Goal: Check status: Check status

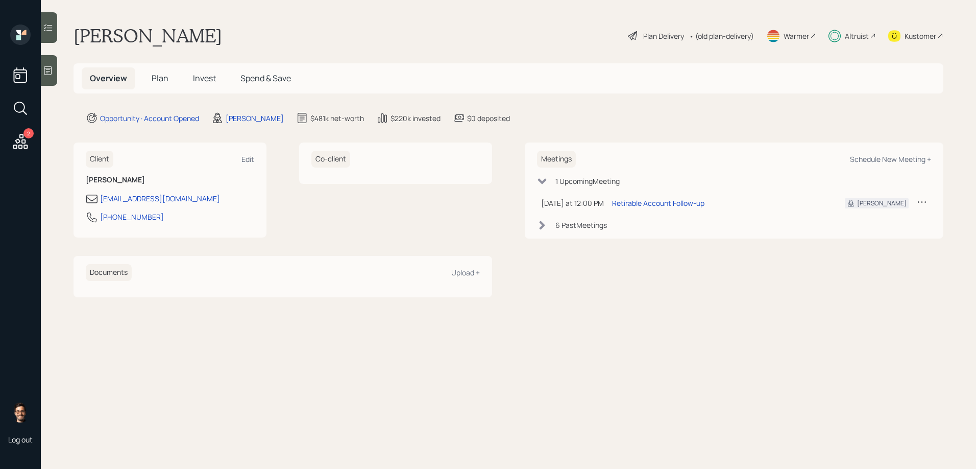
click at [200, 80] on span "Invest" at bounding box center [204, 77] width 23 height 11
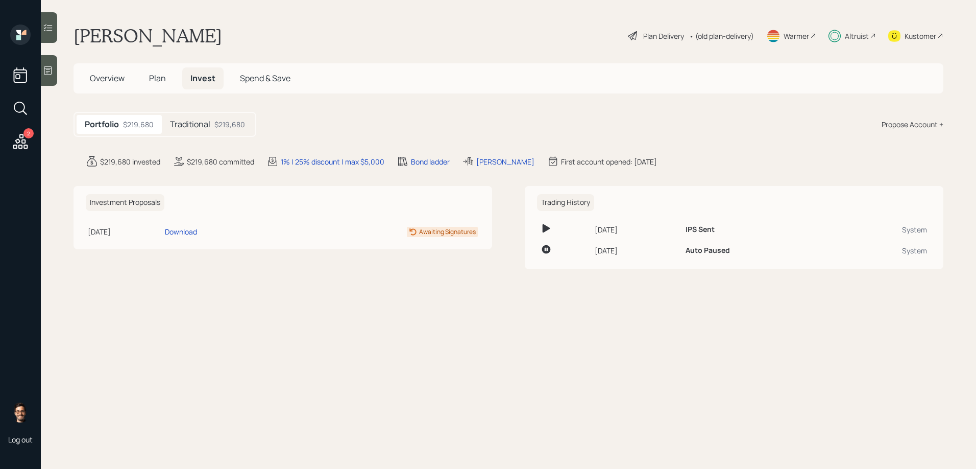
click at [53, 31] on icon at bounding box center [48, 27] width 10 height 10
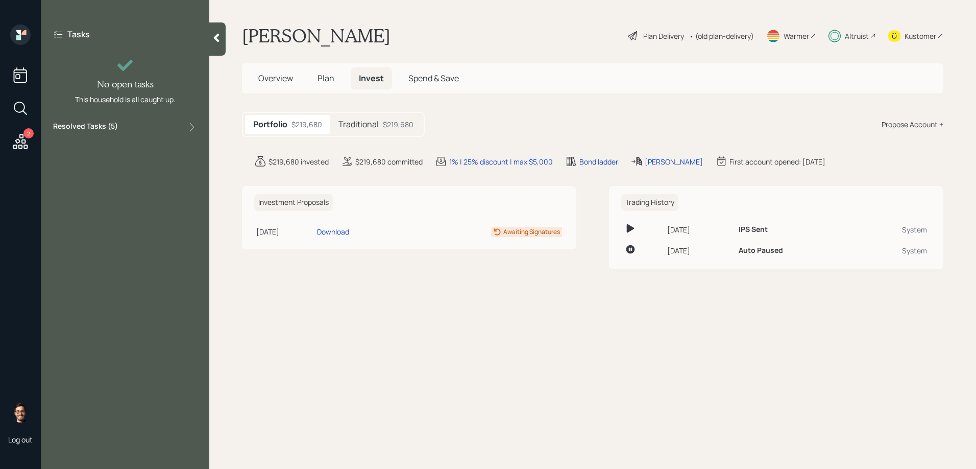
click at [105, 124] on label "Resolved Tasks ( 5 )" at bounding box center [85, 127] width 65 height 12
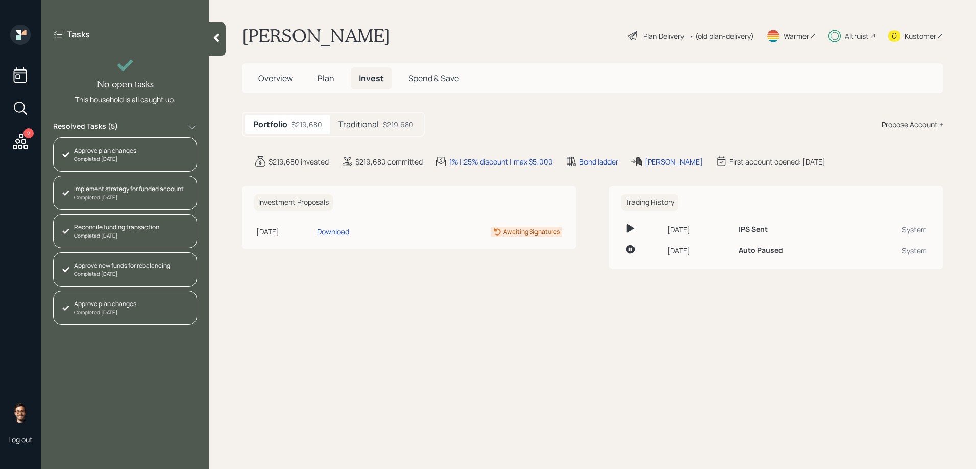
click at [318, 84] on span "Plan" at bounding box center [326, 77] width 17 height 11
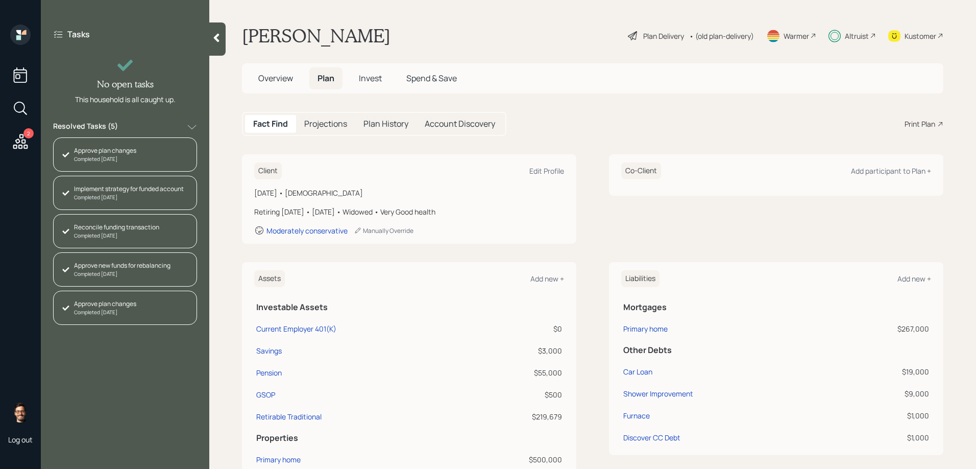
click at [370, 124] on h5 "Plan History" at bounding box center [386, 124] width 45 height 10
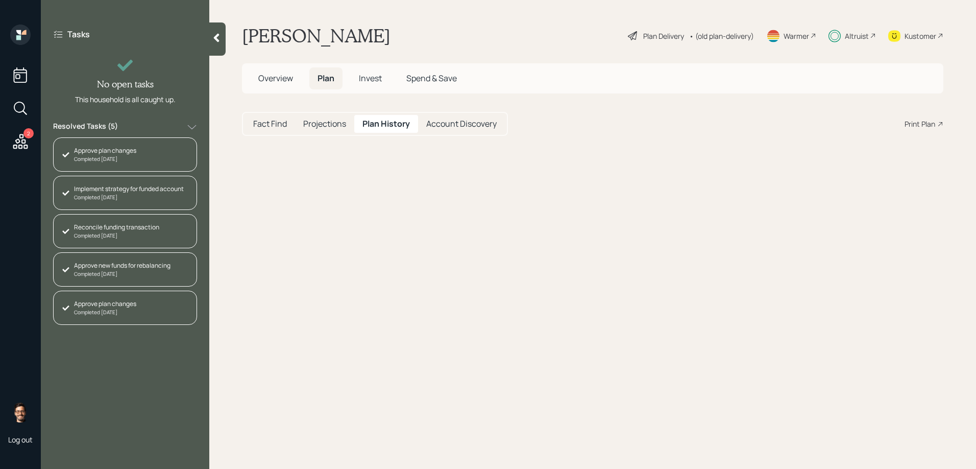
select select "aa9b62c8-af65-459d-9b3d-83ff4bb57ede"
select select "7d844cc2-85c1-4966-a98f-48720675f796"
select select "88e2d76c-9cf7-4ee3-911c-71a2775e1166"
select select "326387e1-6cd5-4124-a9d0-74c2c9ec60da"
select select "55b9bab1-7f66-4892-9fc0-7b904fcda95c"
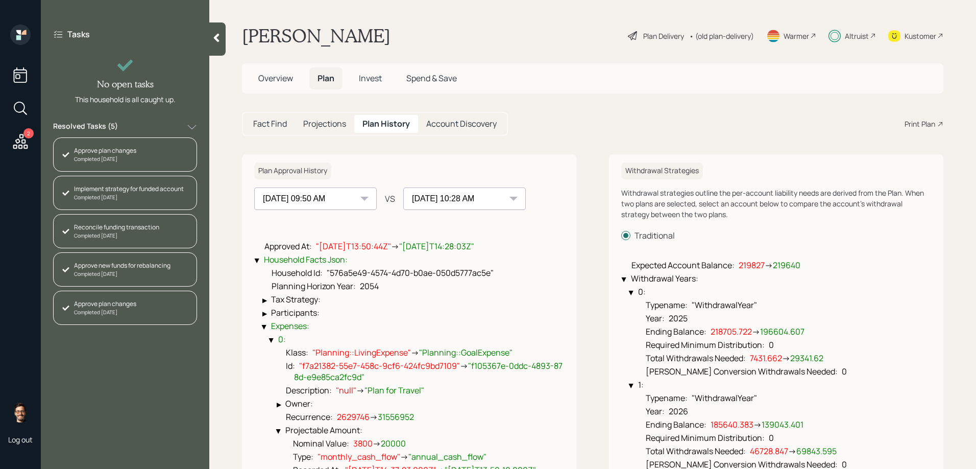
click at [325, 201] on select "[DATE] 10:47 AM [DATE] 09:50 AM [DATE] 10:28 AM" at bounding box center [315, 198] width 123 height 22
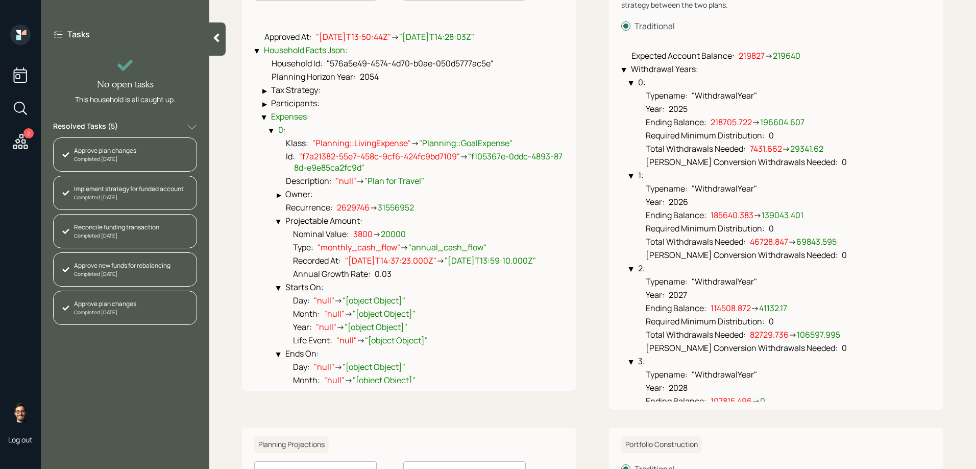
scroll to position [205, 0]
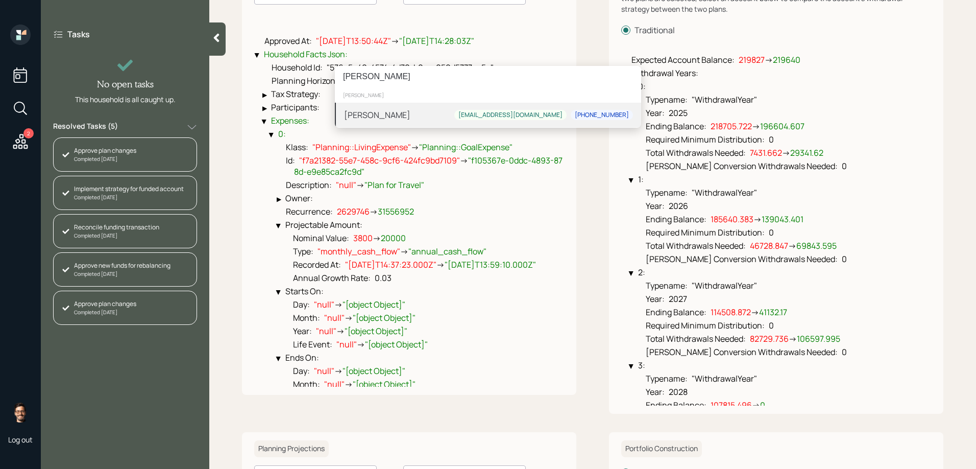
type input "[PERSON_NAME]"
